Goal: Information Seeking & Learning: Understand process/instructions

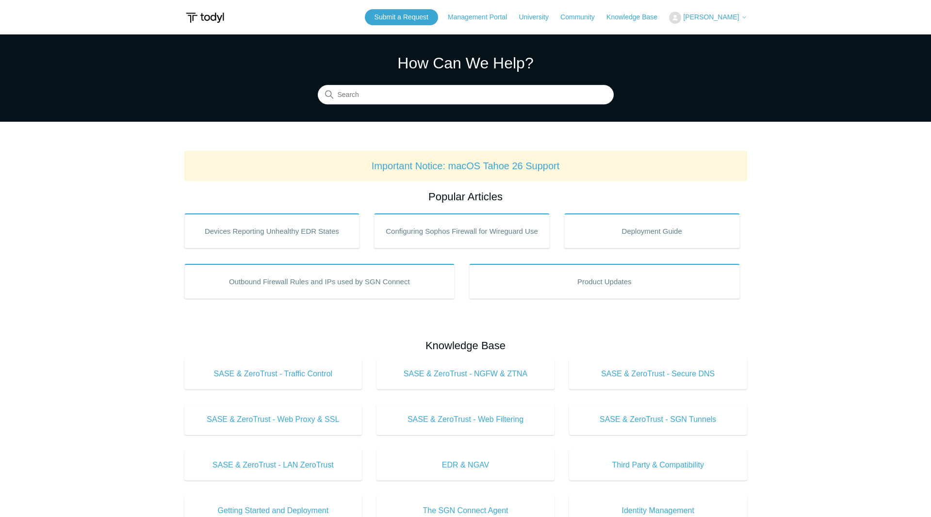
click at [706, 16] on span "[PERSON_NAME]" at bounding box center [711, 17] width 56 height 8
click at [507, 92] on input "Search" at bounding box center [466, 94] width 296 height 19
type input "how to cancel"
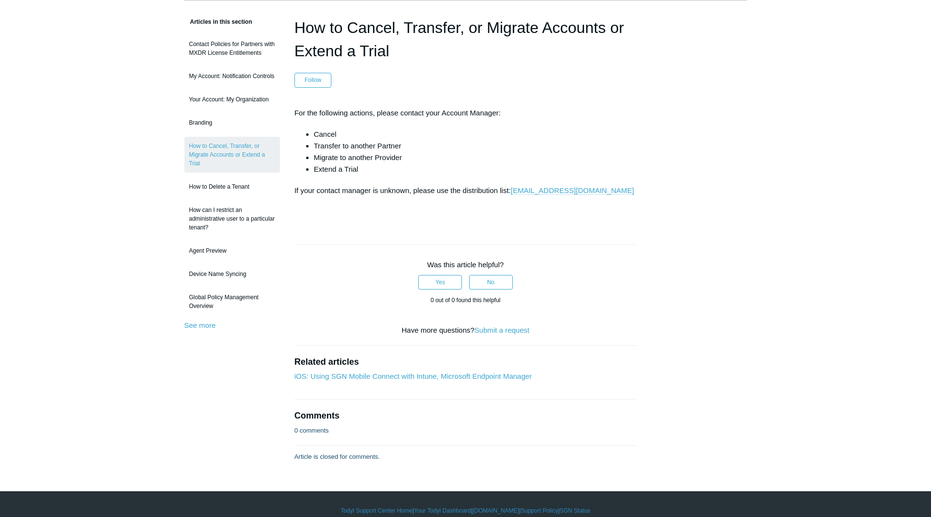
scroll to position [84, 0]
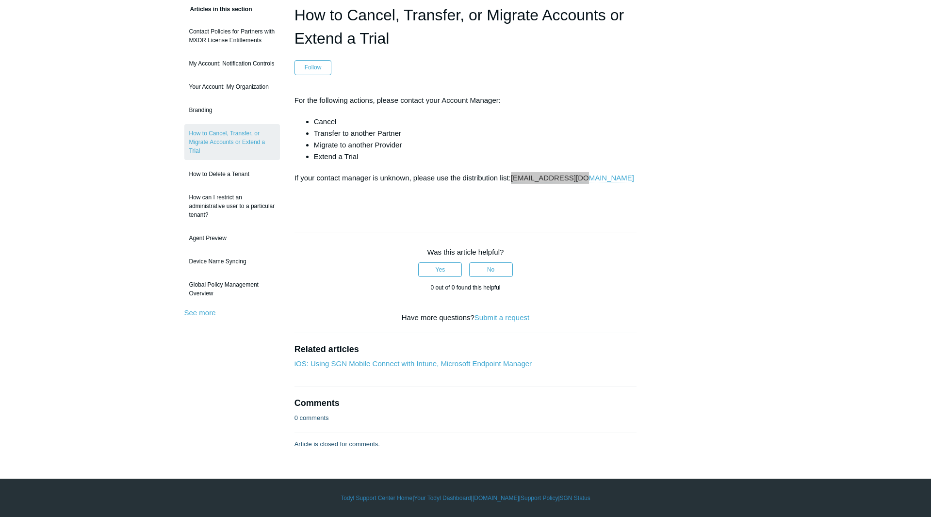
drag, startPoint x: 553, startPoint y: 179, endPoint x: 158, endPoint y: 1, distance: 432.5
click at [0, 0] on main "Todyl Support Center Platform Management and Your Account Todyl Platform and Ac…" at bounding box center [465, 200] width 931 height 500
